Goal: Browse casually: Explore the website without a specific task or goal

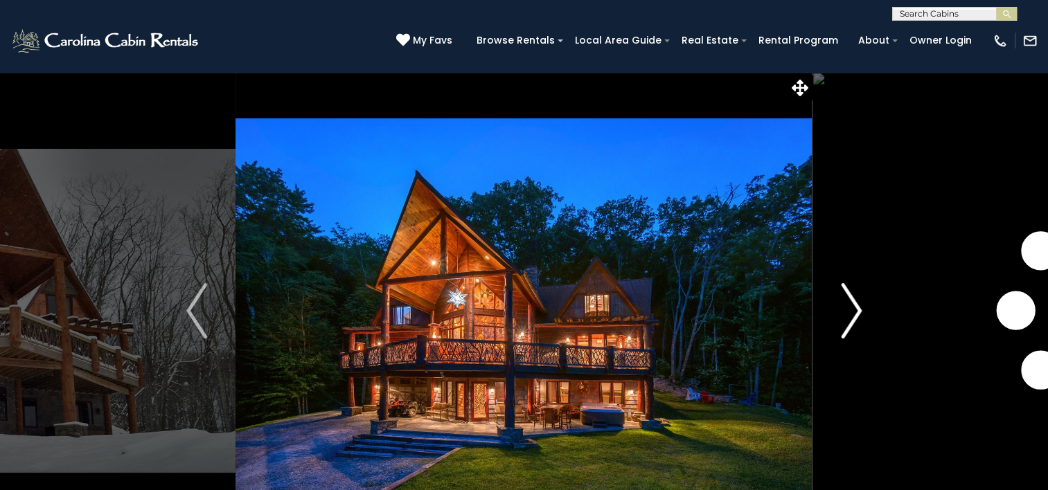
click at [857, 314] on img "Next" at bounding box center [851, 310] width 21 height 55
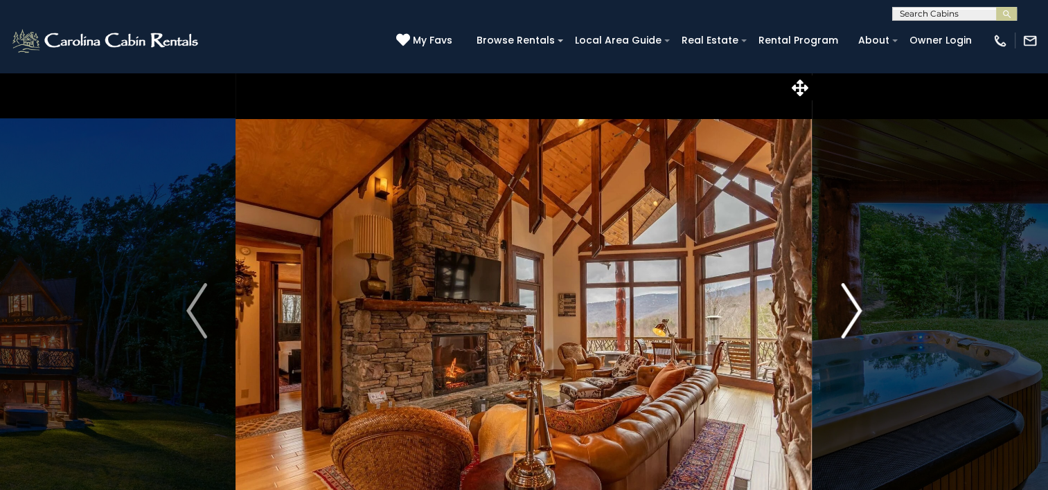
click at [857, 314] on img "Next" at bounding box center [851, 310] width 21 height 55
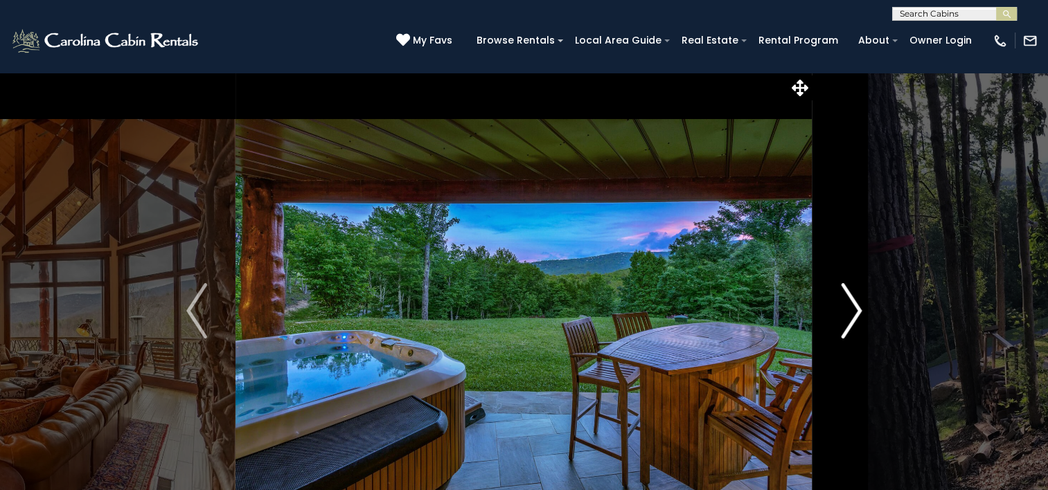
click at [857, 314] on img "Next" at bounding box center [851, 310] width 21 height 55
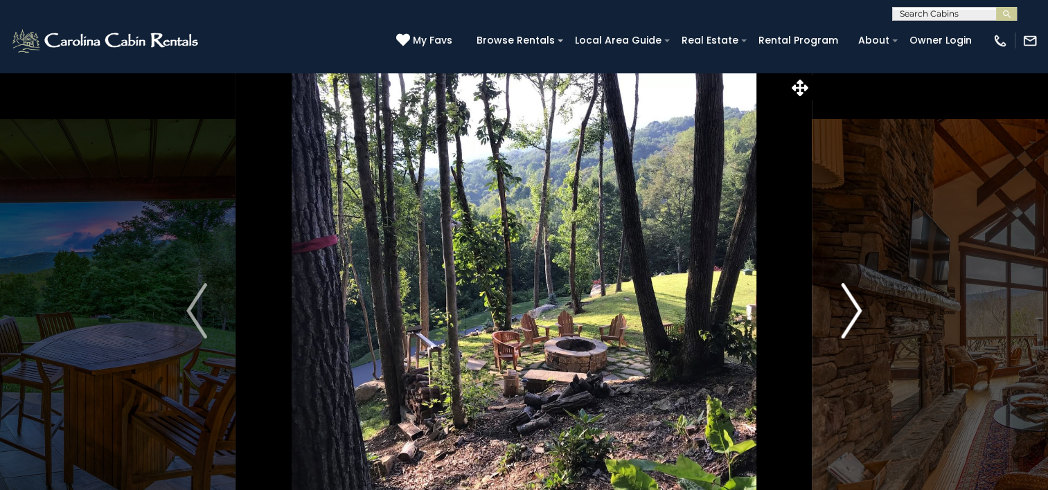
click at [857, 314] on img "Next" at bounding box center [851, 310] width 21 height 55
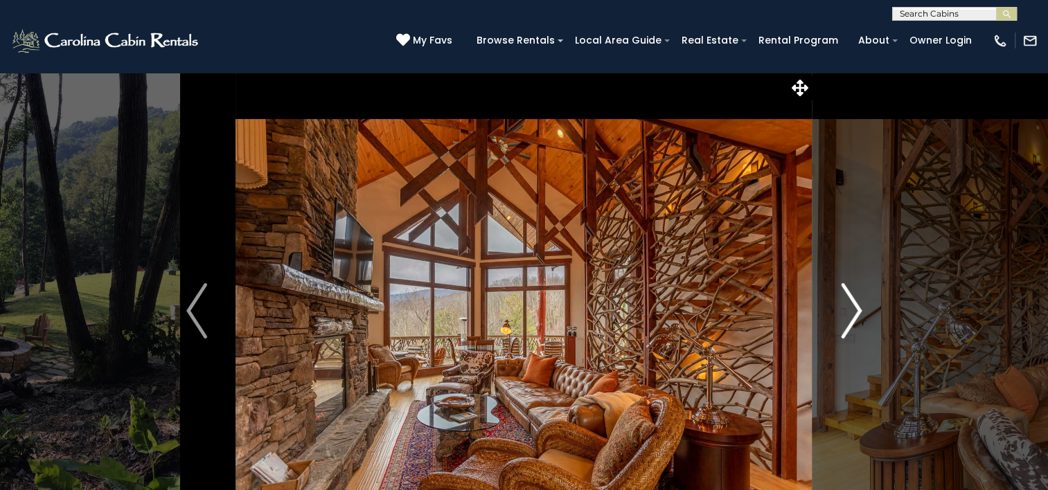
click at [857, 314] on img "Next" at bounding box center [851, 310] width 21 height 55
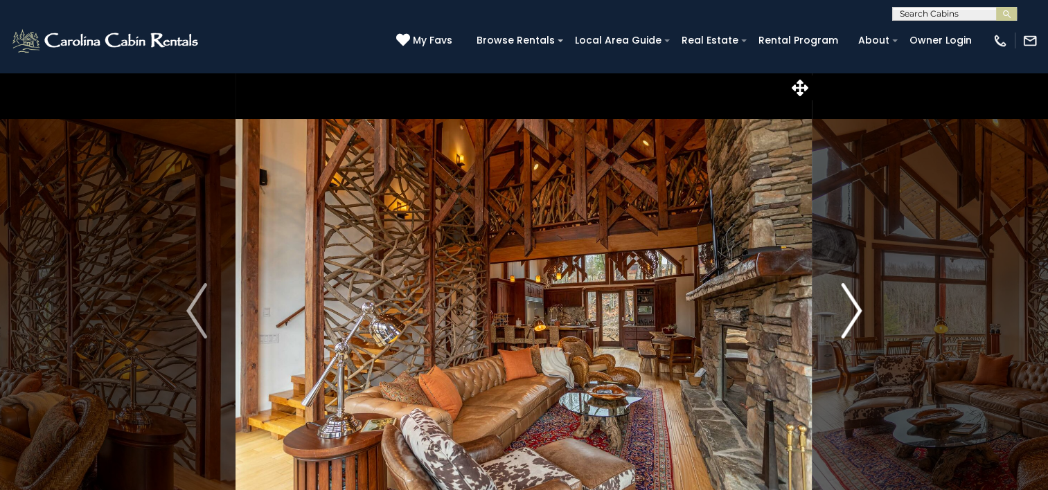
click at [857, 314] on img "Next" at bounding box center [851, 310] width 21 height 55
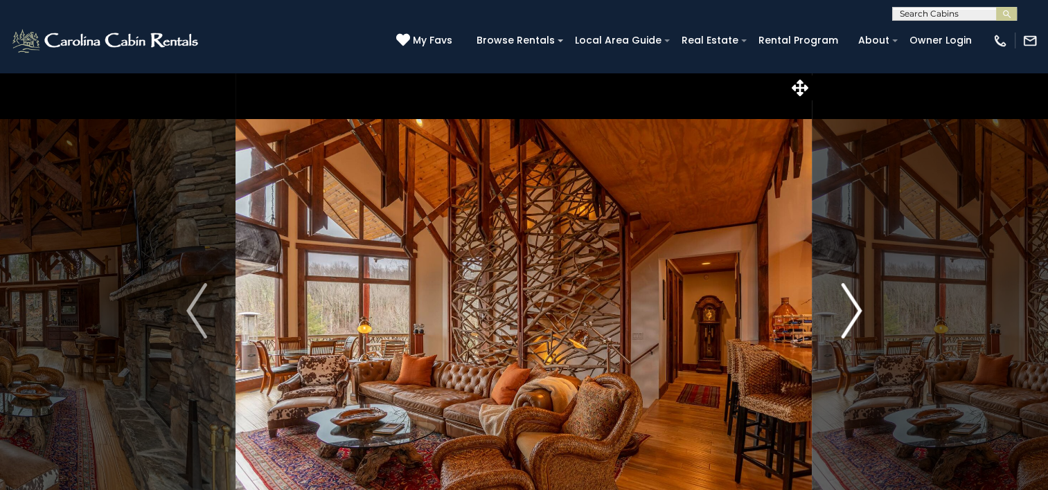
click at [857, 314] on img "Next" at bounding box center [851, 310] width 21 height 55
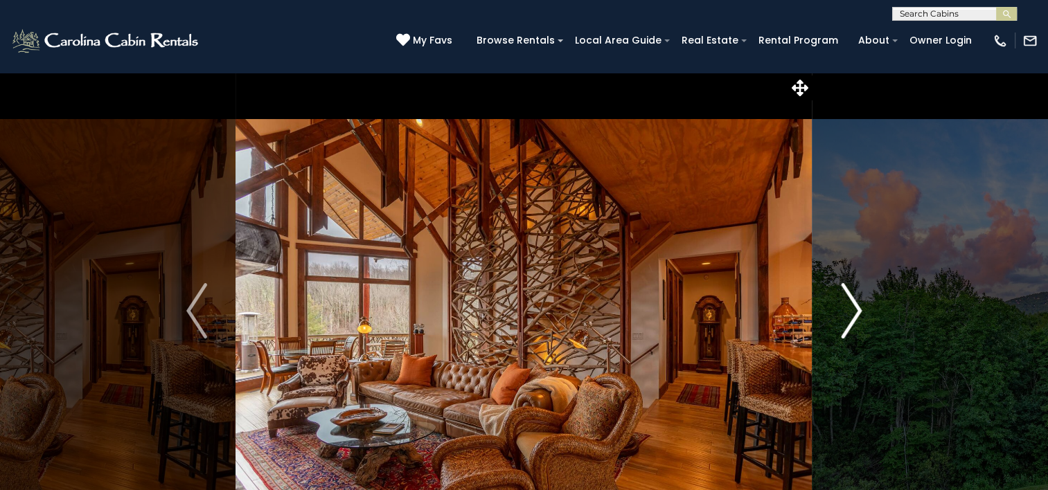
click at [857, 314] on img "Next" at bounding box center [851, 310] width 21 height 55
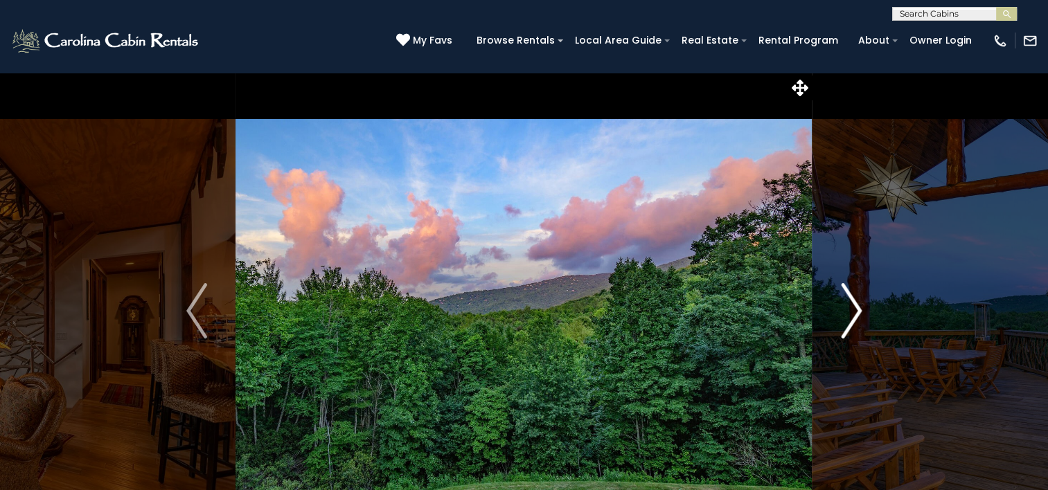
click at [857, 314] on img "Next" at bounding box center [851, 310] width 21 height 55
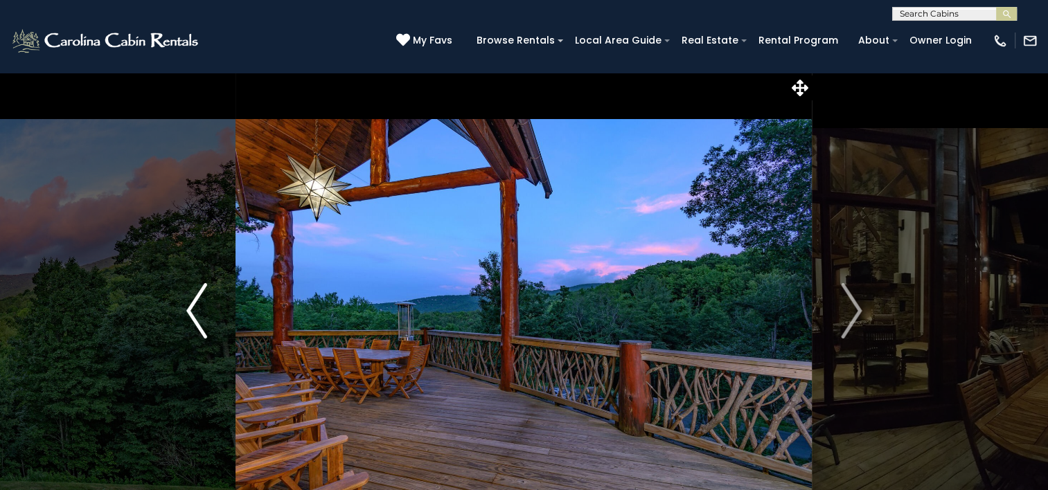
click at [186, 310] on img "Previous" at bounding box center [196, 310] width 21 height 55
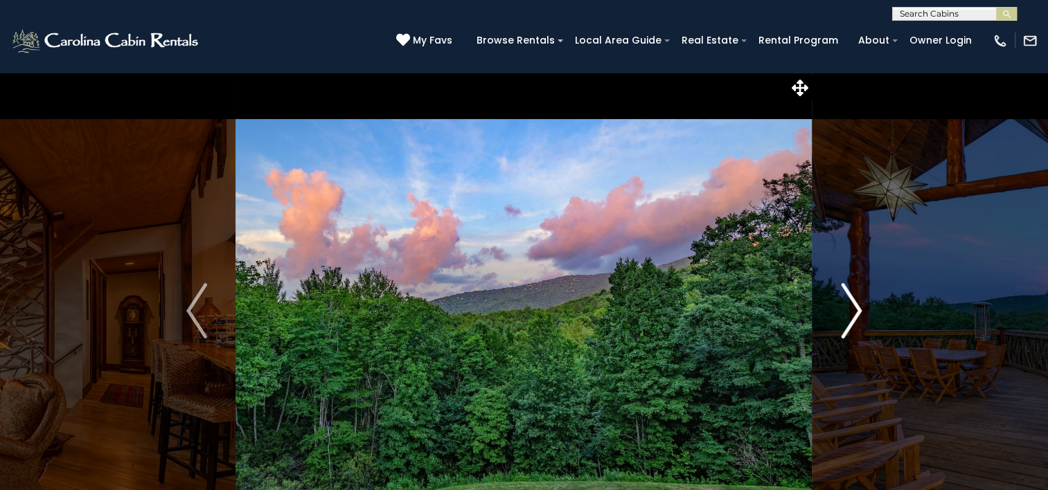
click at [857, 308] on img "Next" at bounding box center [851, 310] width 21 height 55
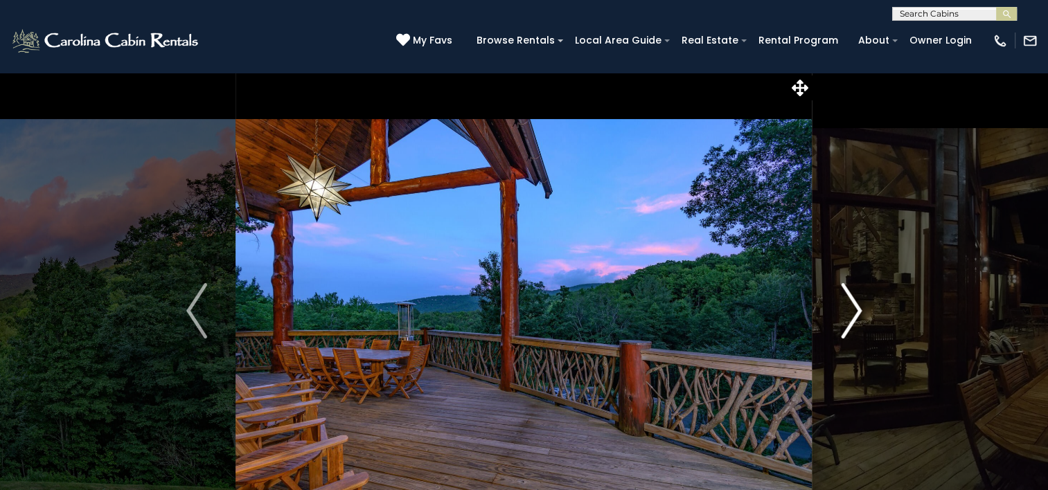
click at [857, 308] on img "Next" at bounding box center [851, 310] width 21 height 55
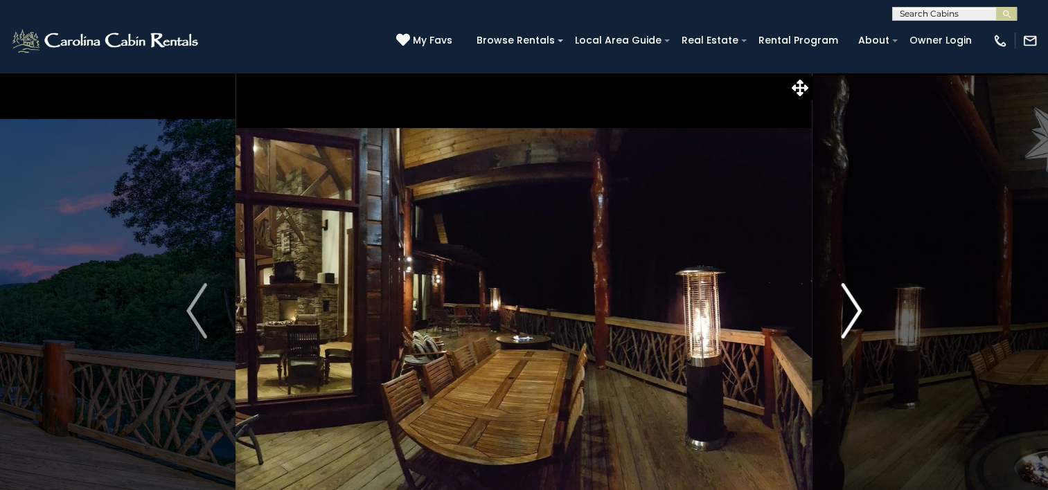
click at [857, 308] on img "Next" at bounding box center [851, 310] width 21 height 55
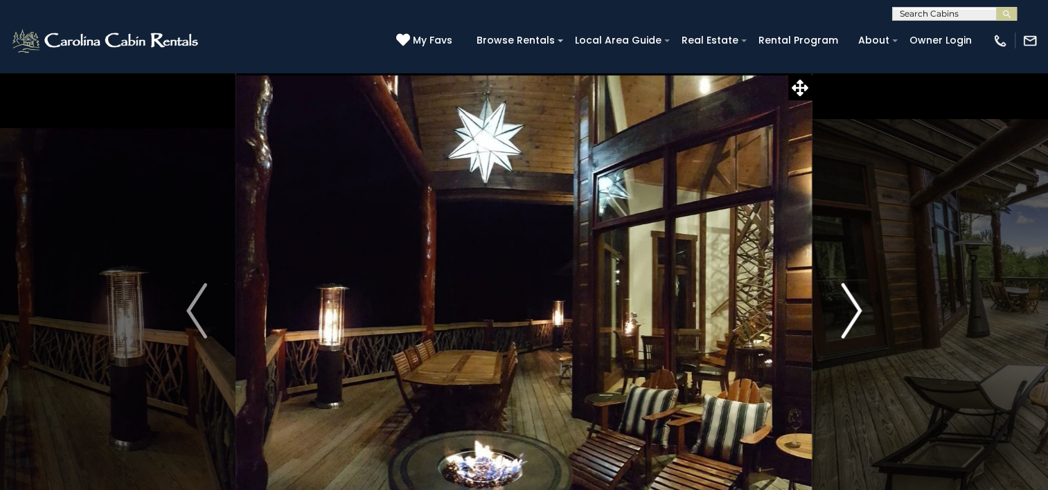
click at [857, 308] on img "Next" at bounding box center [851, 310] width 21 height 55
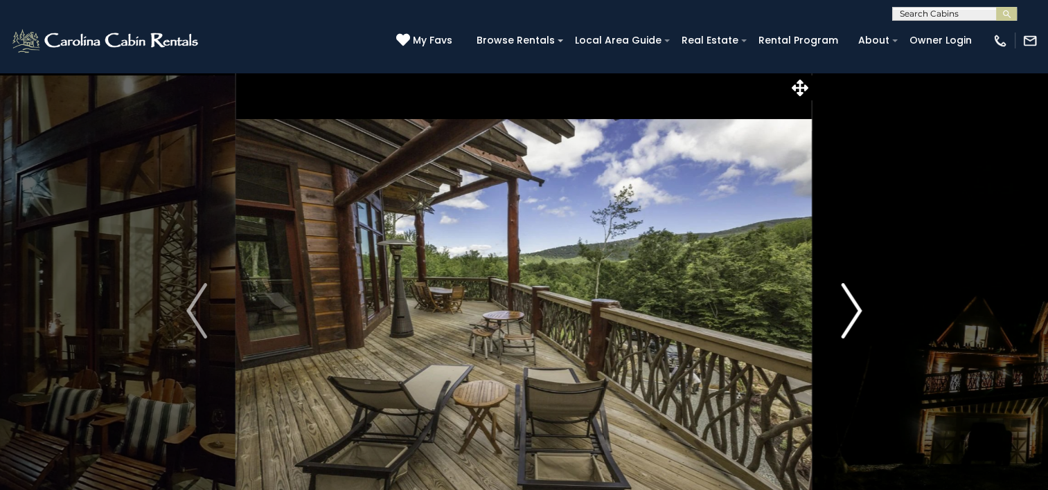
click at [857, 308] on img "Next" at bounding box center [851, 310] width 21 height 55
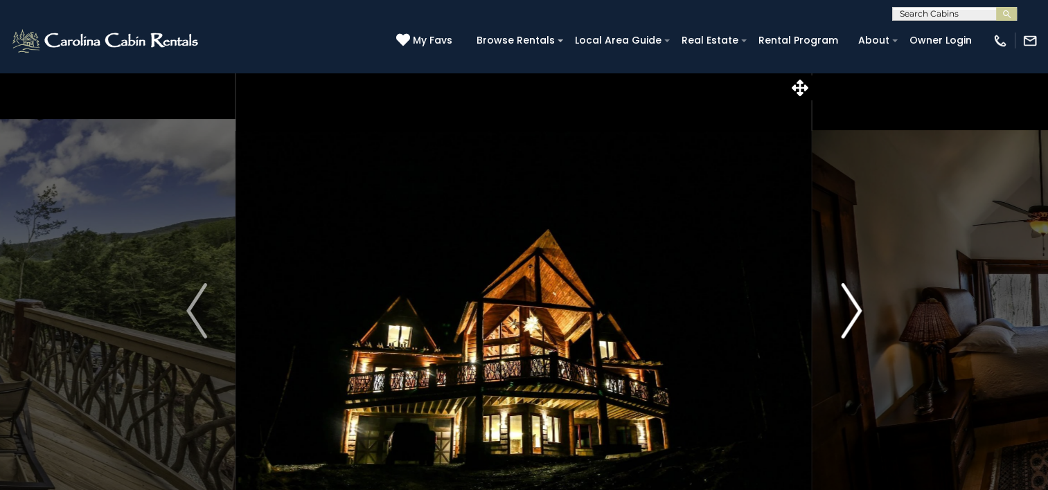
click at [857, 308] on img "Next" at bounding box center [851, 310] width 21 height 55
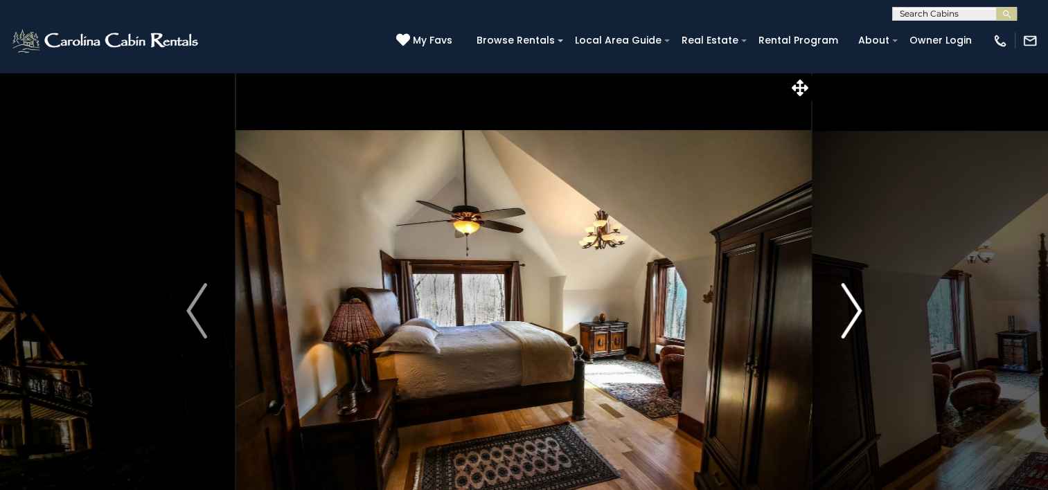
click at [857, 308] on img "Next" at bounding box center [851, 310] width 21 height 55
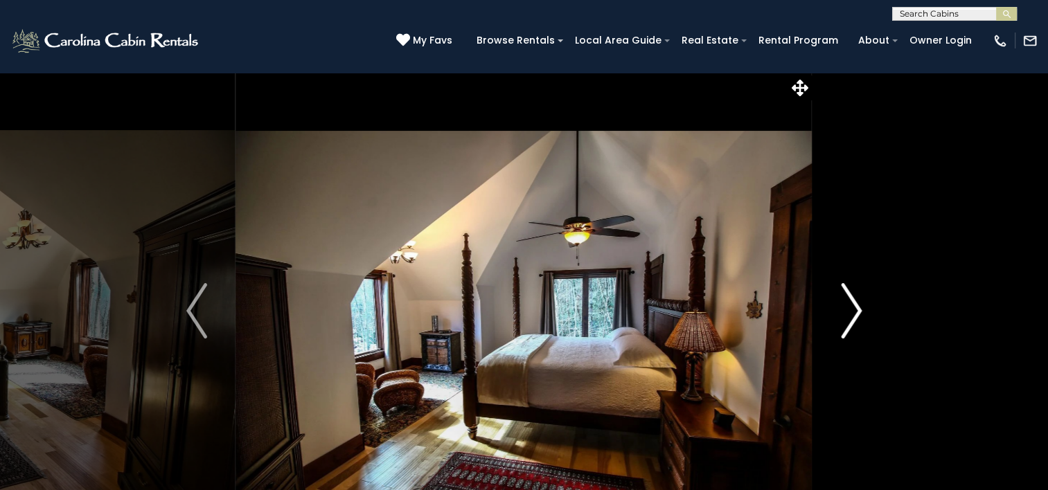
click at [857, 308] on img "Next" at bounding box center [851, 310] width 21 height 55
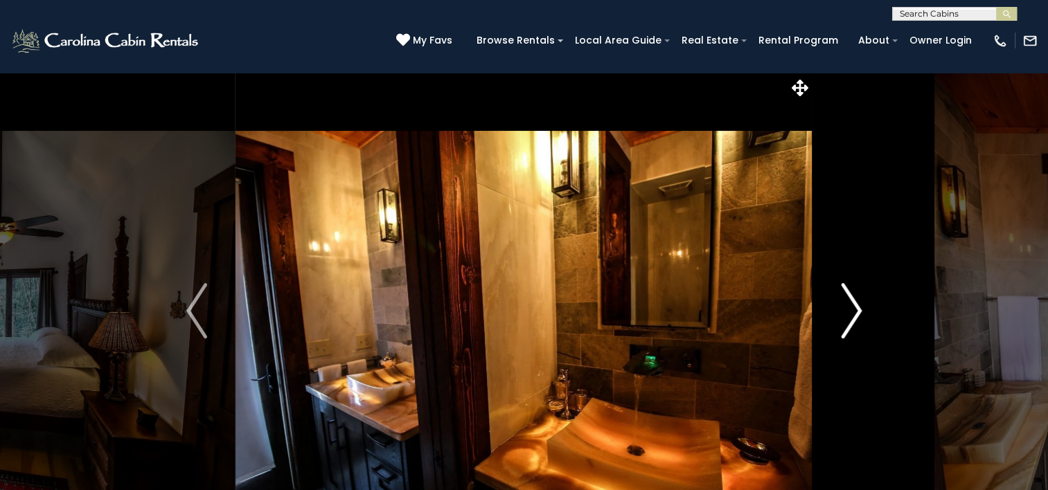
click at [857, 308] on img "Next" at bounding box center [851, 310] width 21 height 55
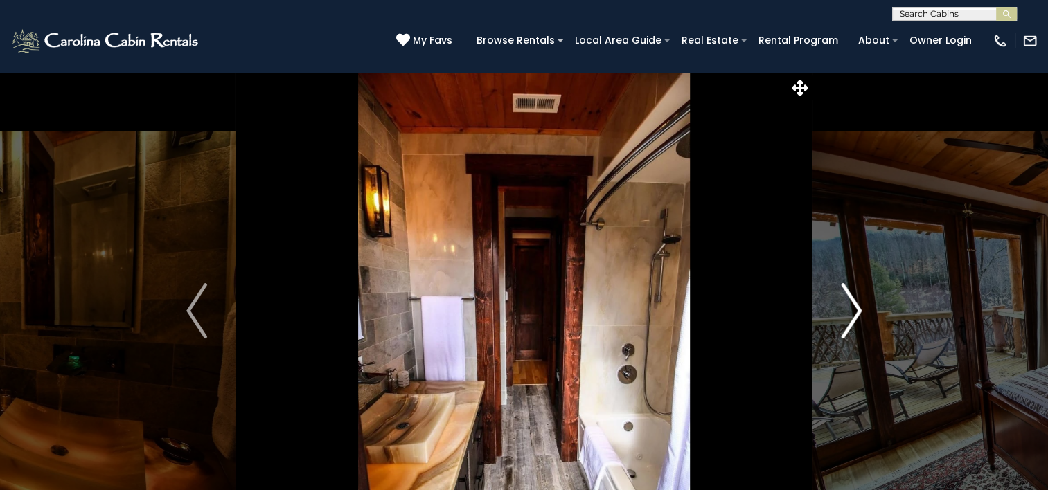
click at [857, 308] on img "Next" at bounding box center [851, 310] width 21 height 55
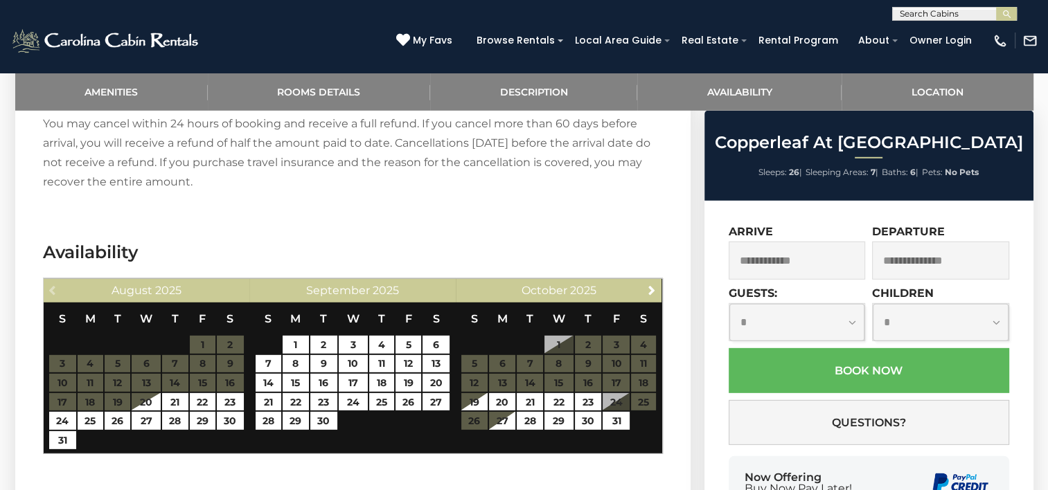
scroll to position [4024, 0]
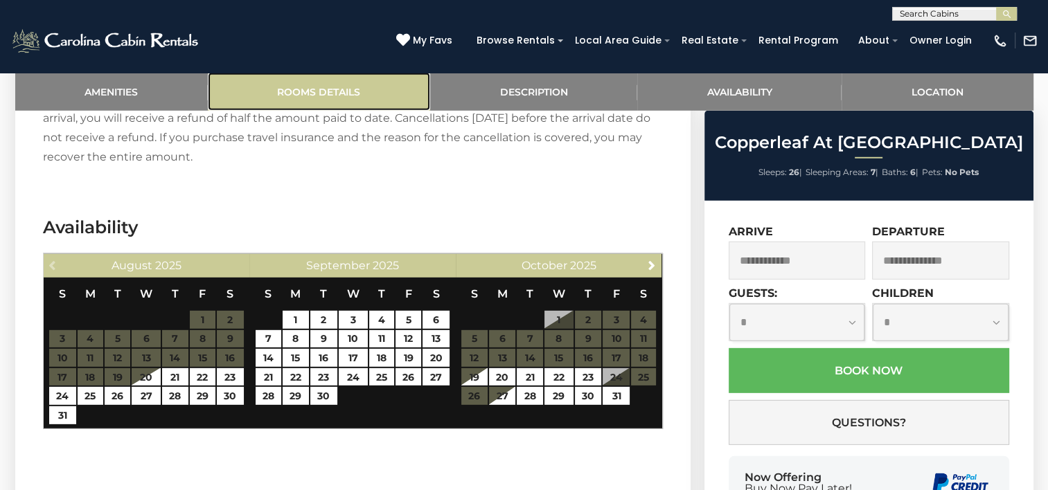
click at [323, 92] on link "Rooms Details" at bounding box center [319, 92] width 222 height 38
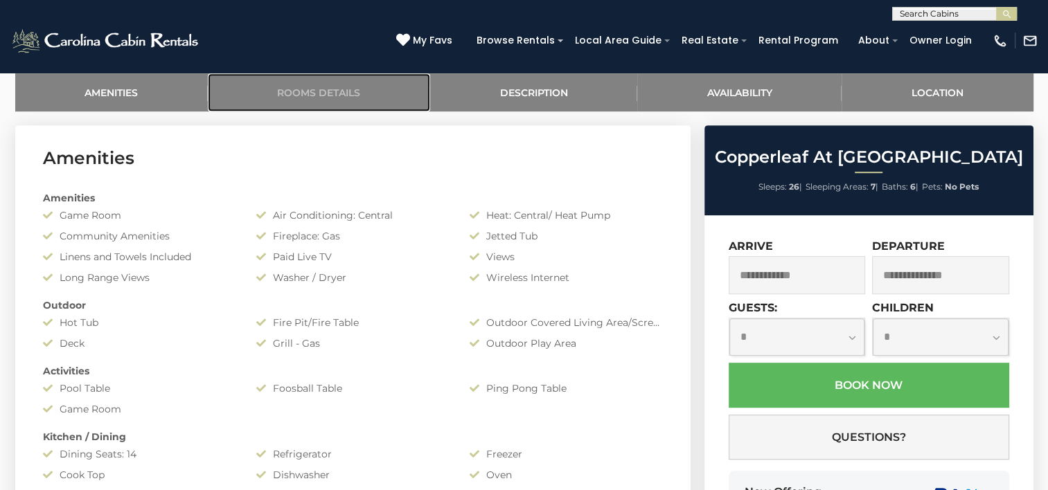
scroll to position [645, 0]
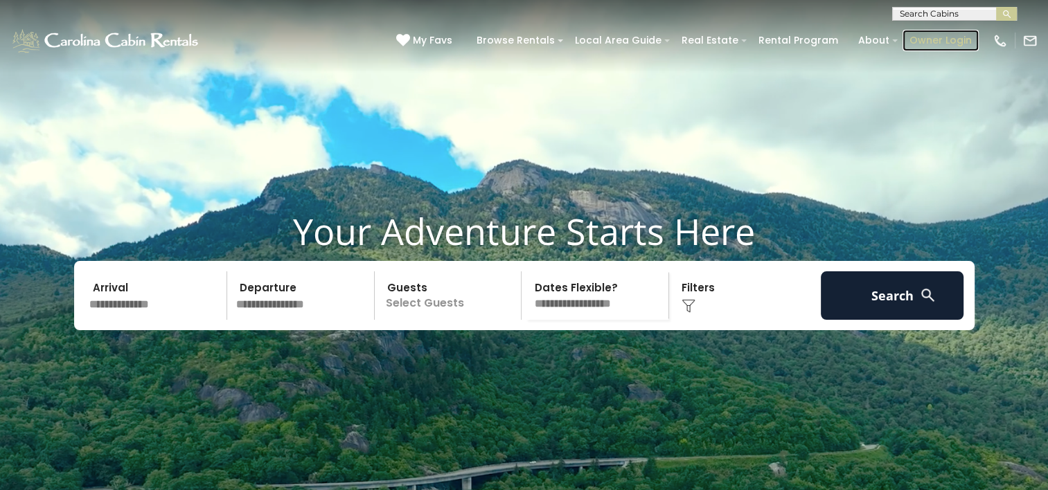
click at [921, 39] on link "Owner Login" at bounding box center [940, 40] width 76 height 21
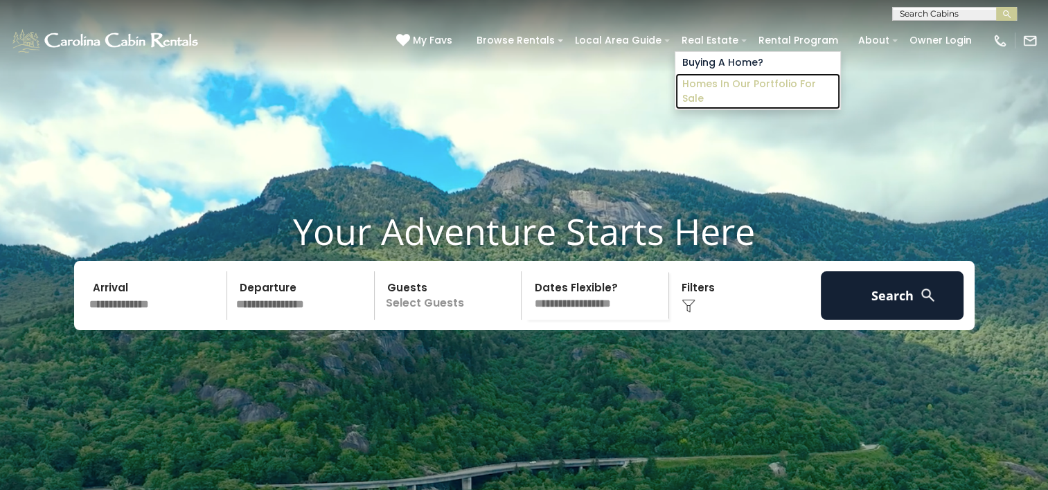
click at [717, 82] on link "Homes in Our Portfolio For Sale" at bounding box center [757, 91] width 165 height 36
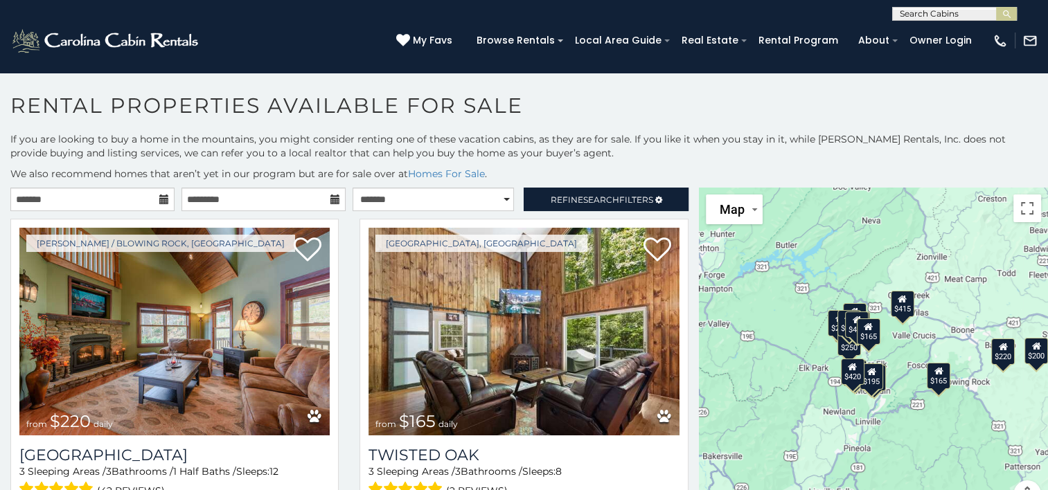
scroll to position [7, 0]
